Goal: Entertainment & Leisure: Consume media (video, audio)

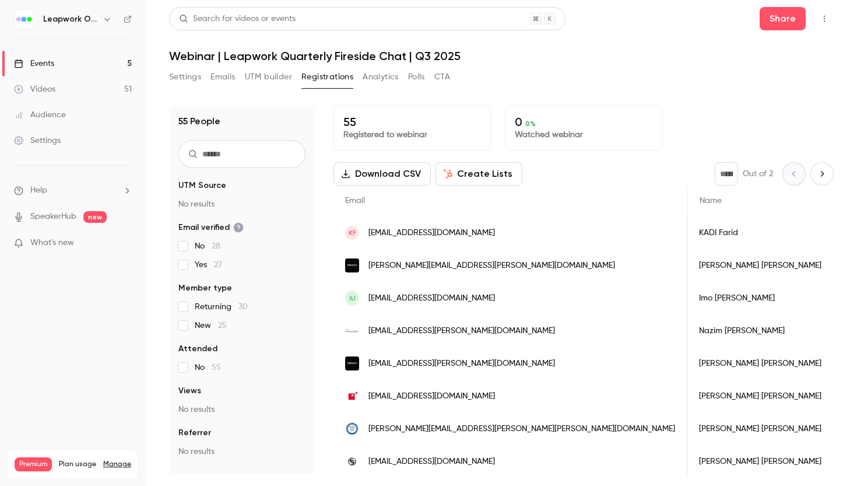
click at [45, 243] on span "What's new" at bounding box center [52, 243] width 44 height 12
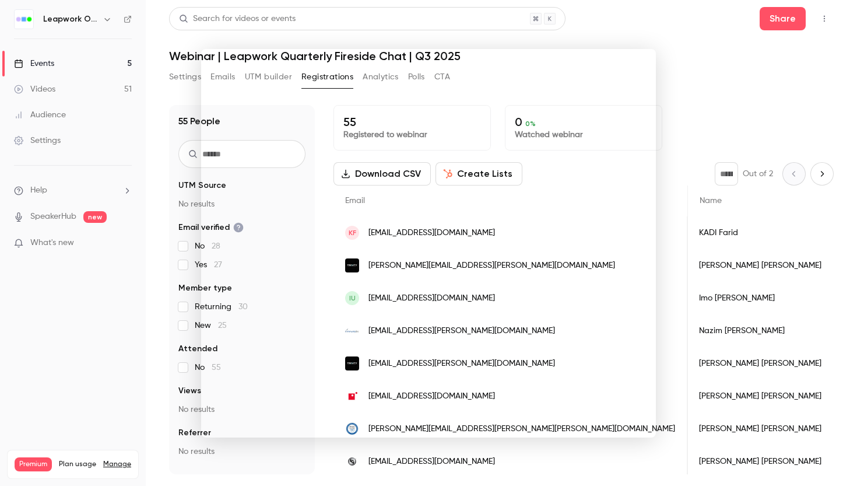
click at [671, 21] on div at bounding box center [428, 243] width 857 height 486
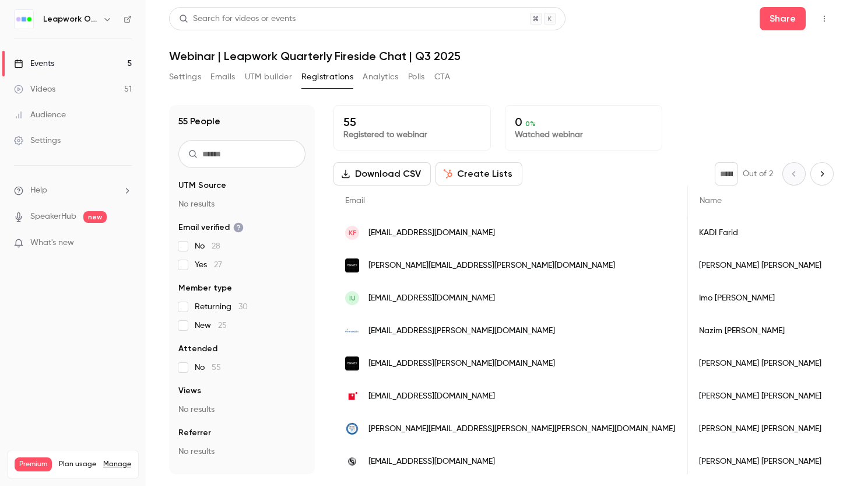
click at [47, 89] on div "Videos" at bounding box center [34, 89] width 41 height 12
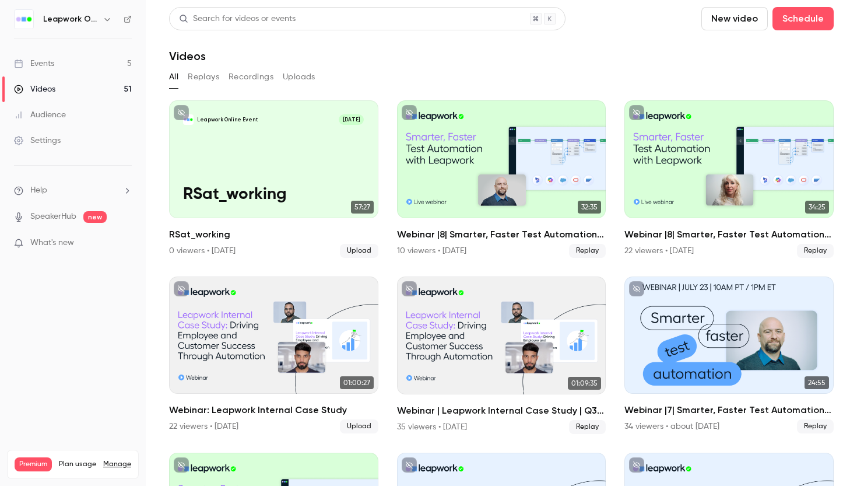
click at [199, 78] on button "Replays" at bounding box center [203, 77] width 31 height 19
